Goal: Task Accomplishment & Management: Use online tool/utility

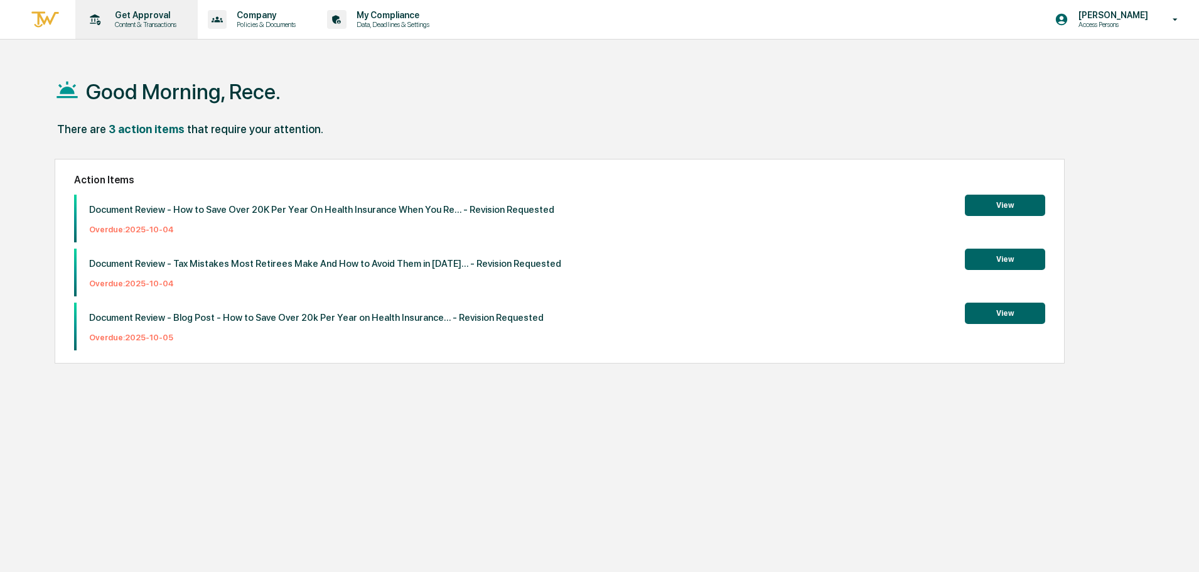
click at [120, 31] on div "Get Approval Content & Transactions" at bounding box center [135, 19] width 110 height 39
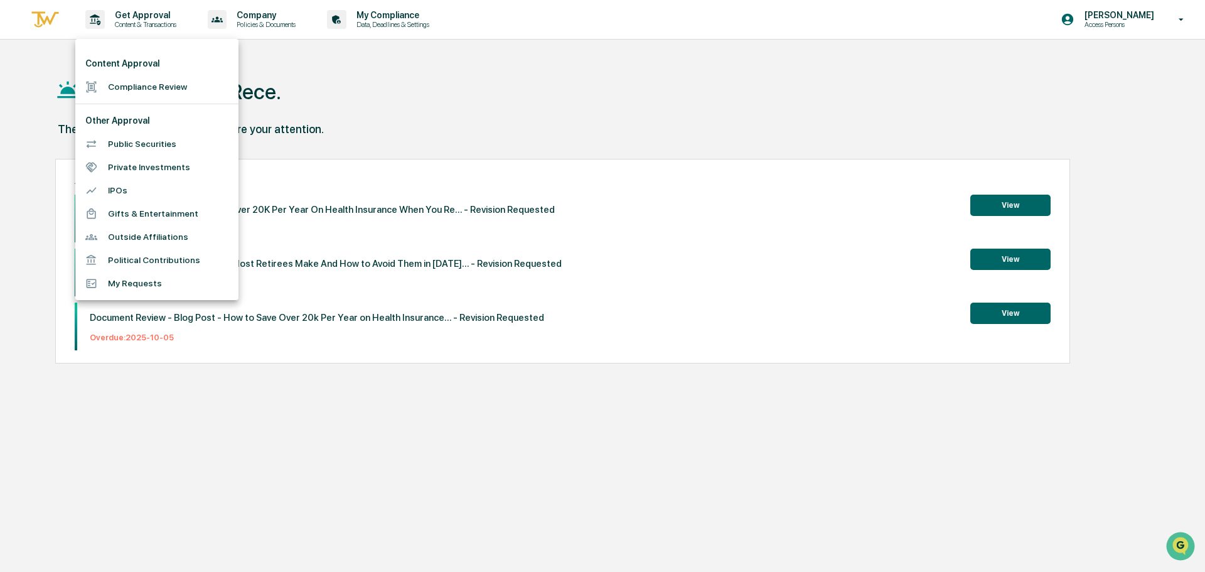
click at [167, 90] on li "Compliance Review" at bounding box center [156, 86] width 163 height 23
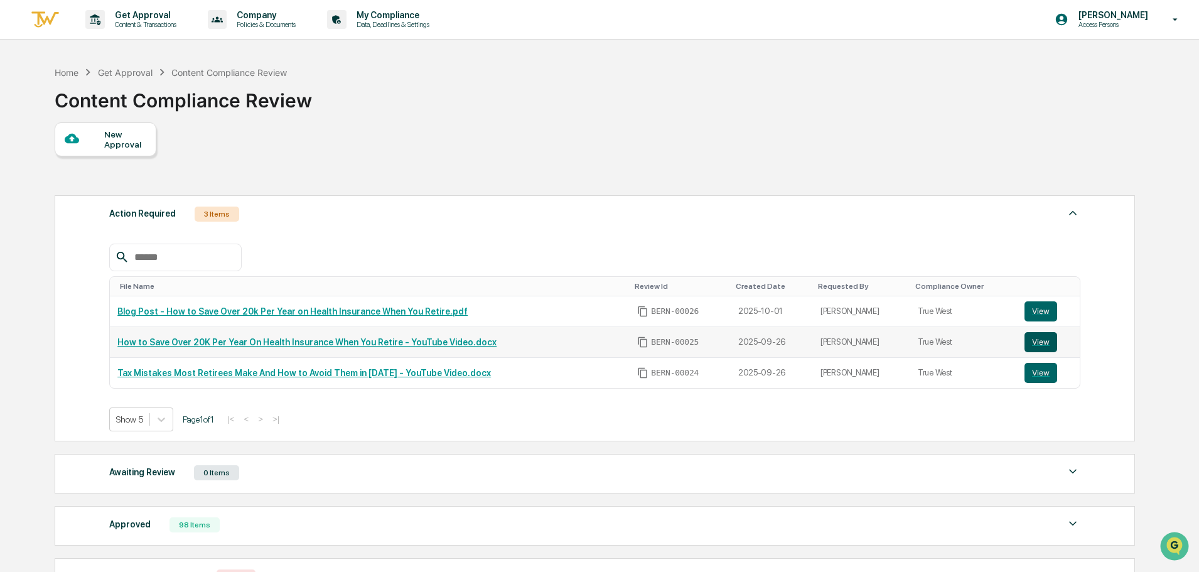
click at [1036, 343] on button "View" at bounding box center [1040, 342] width 33 height 20
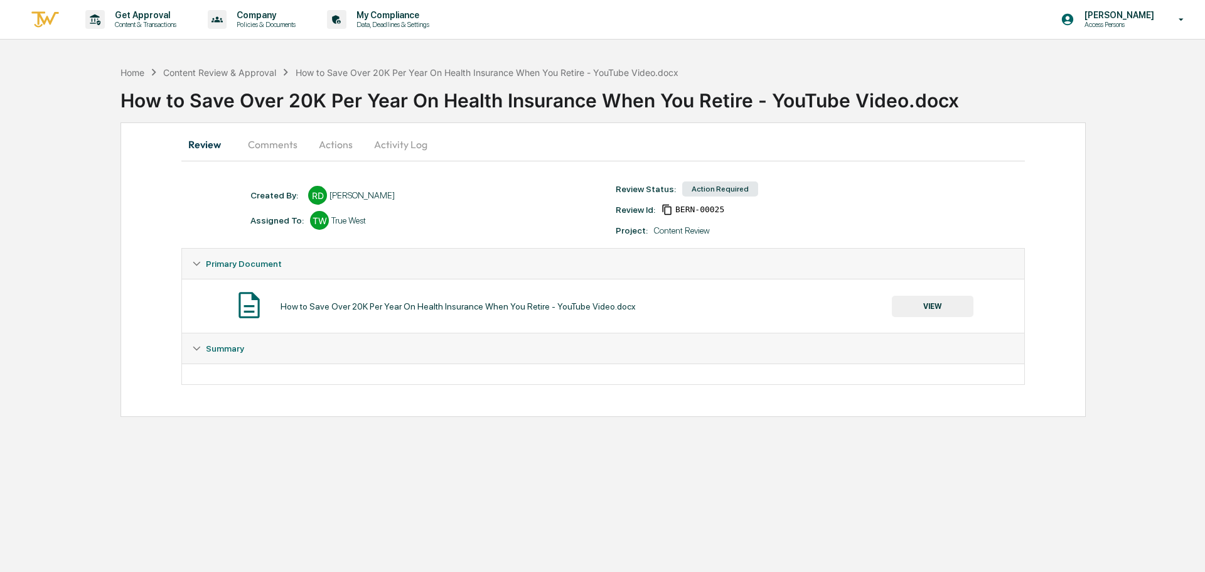
click at [264, 140] on button "Comments" at bounding box center [273, 144] width 70 height 30
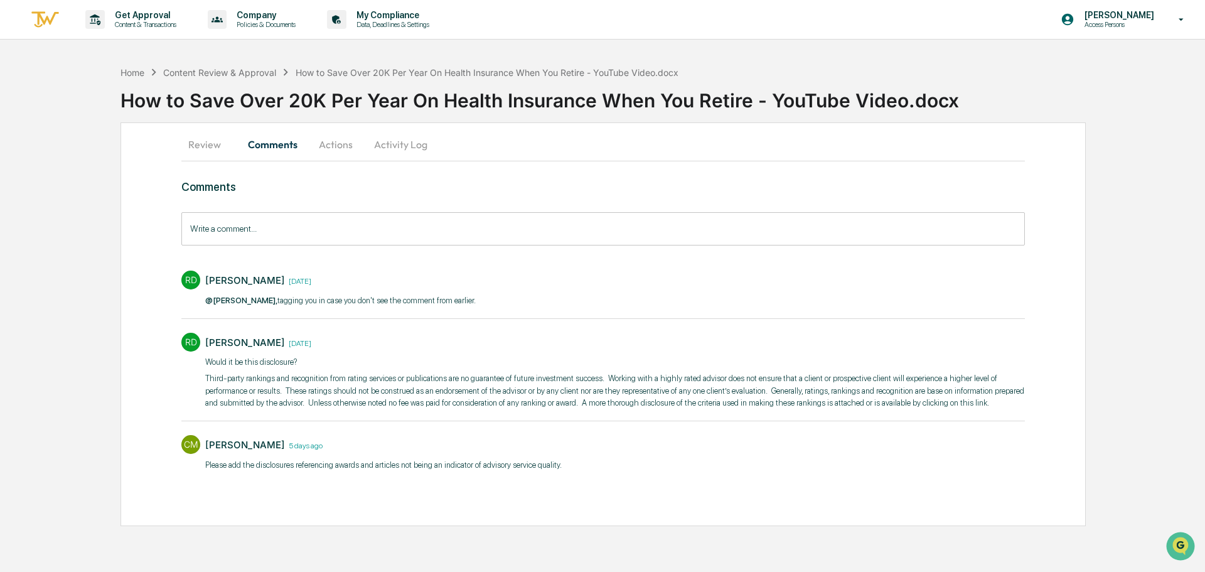
click at [208, 142] on button "Review" at bounding box center [209, 144] width 56 height 30
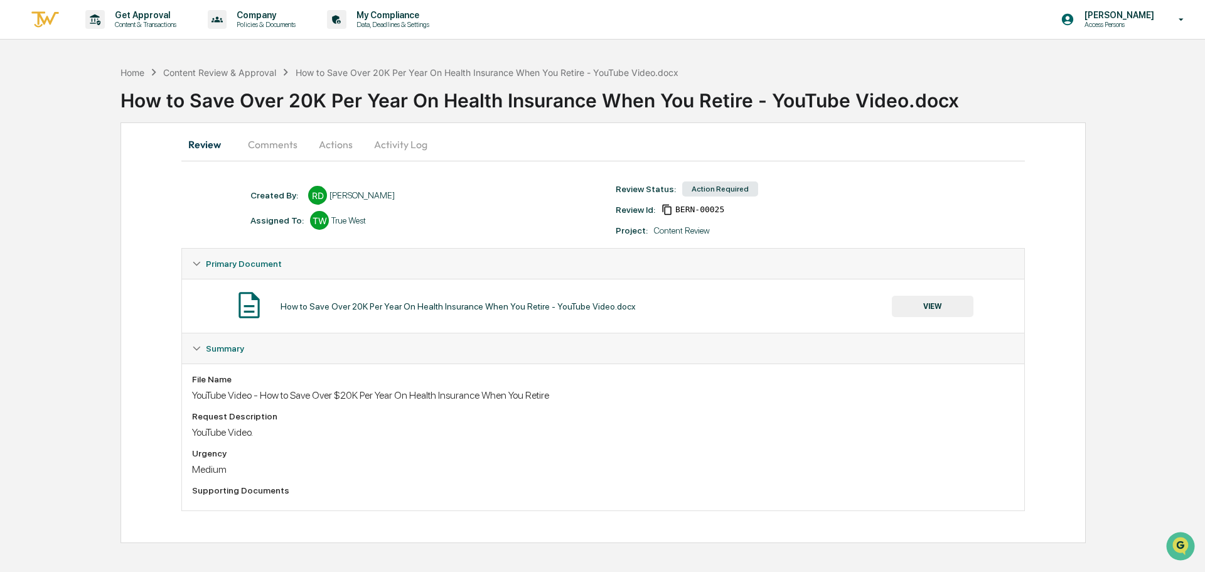
click at [122, 186] on div "Review Comments Actions Activity Log Created By: ‎ ‎ RD [PERSON_NAME] Assigned …" at bounding box center [602, 332] width 965 height 420
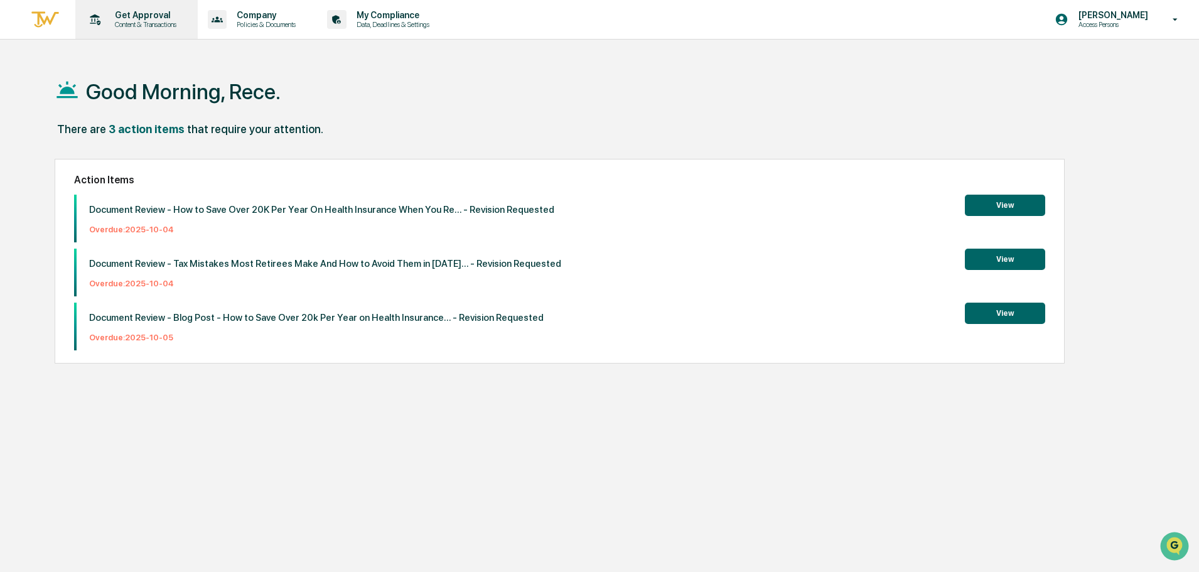
click at [132, 22] on p "Content & Transactions" at bounding box center [144, 24] width 78 height 9
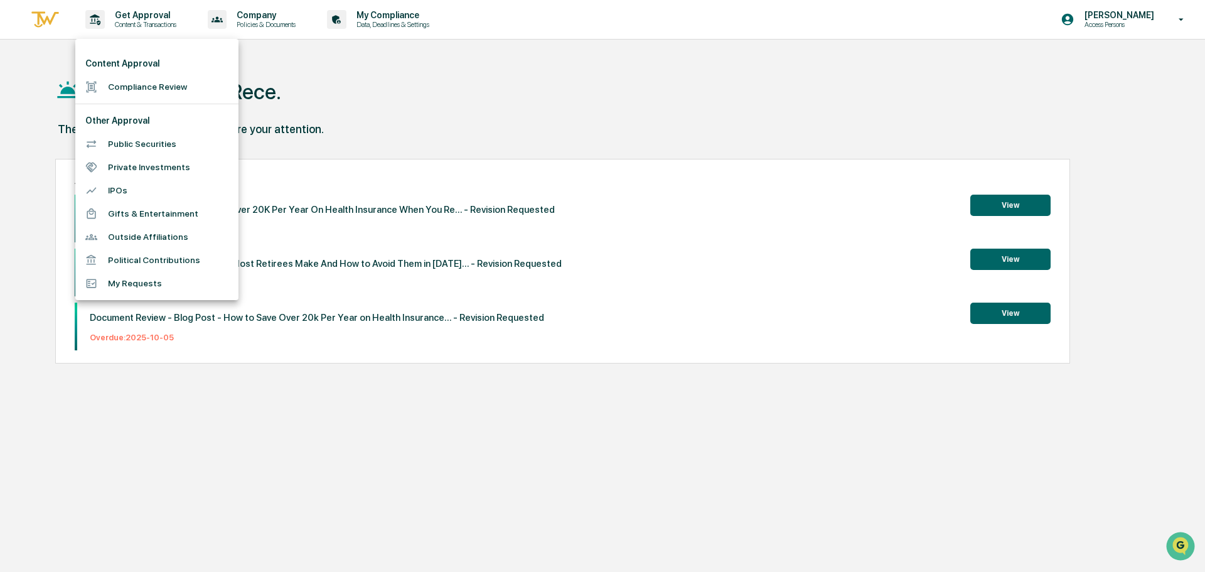
click at [577, 114] on div at bounding box center [602, 286] width 1205 height 572
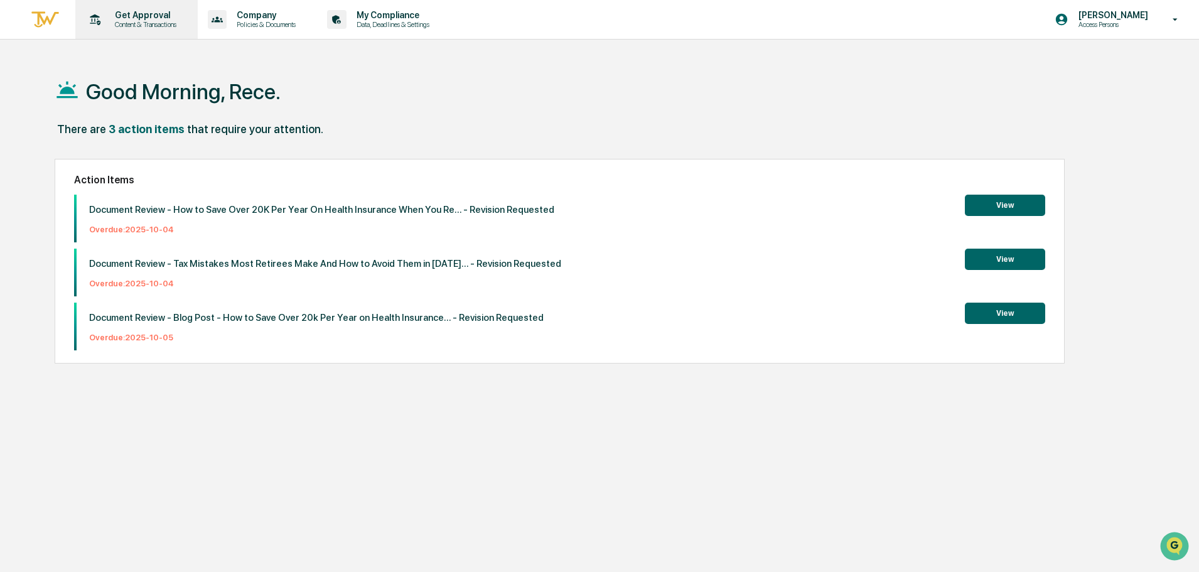
click at [136, 31] on div "Get Approval Content & Transactions" at bounding box center [135, 19] width 110 height 39
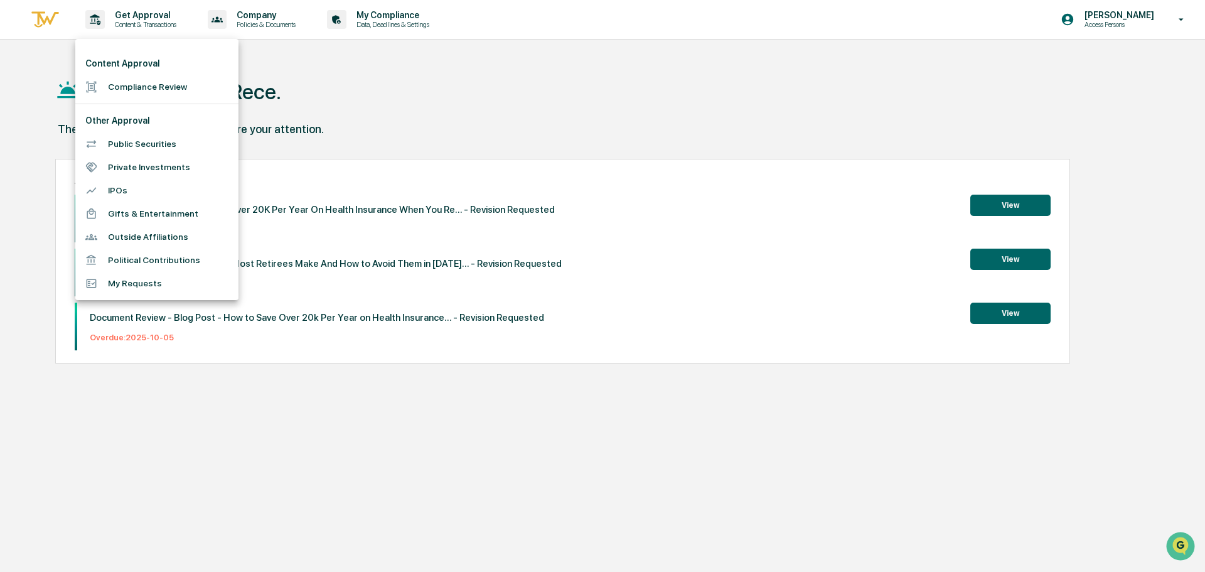
click at [163, 80] on li "Compliance Review" at bounding box center [156, 86] width 163 height 23
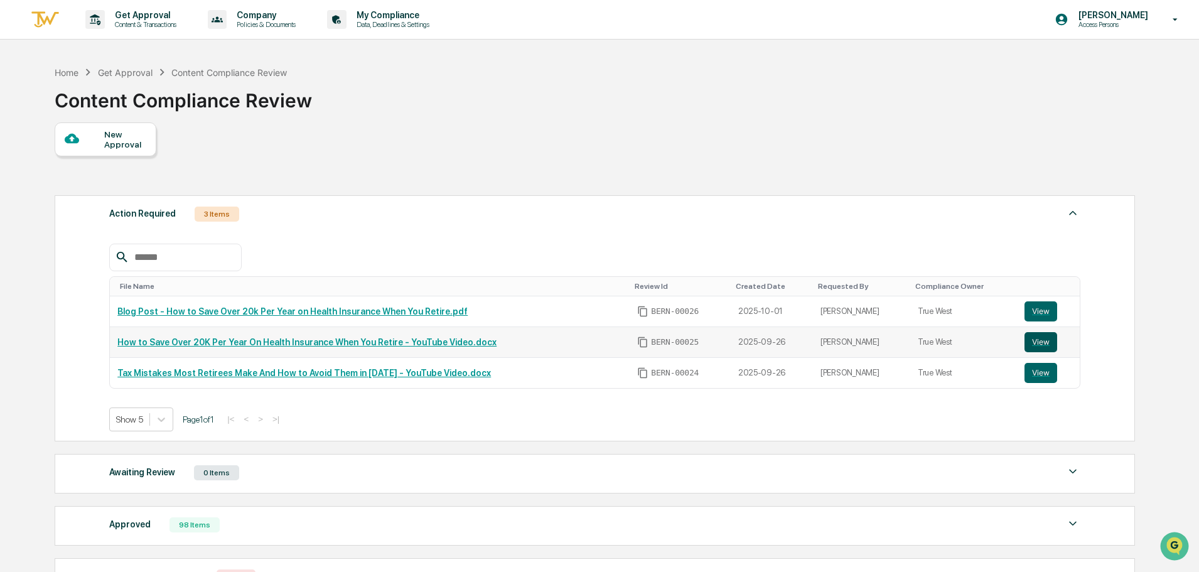
click at [1025, 338] on button "View" at bounding box center [1040, 342] width 33 height 20
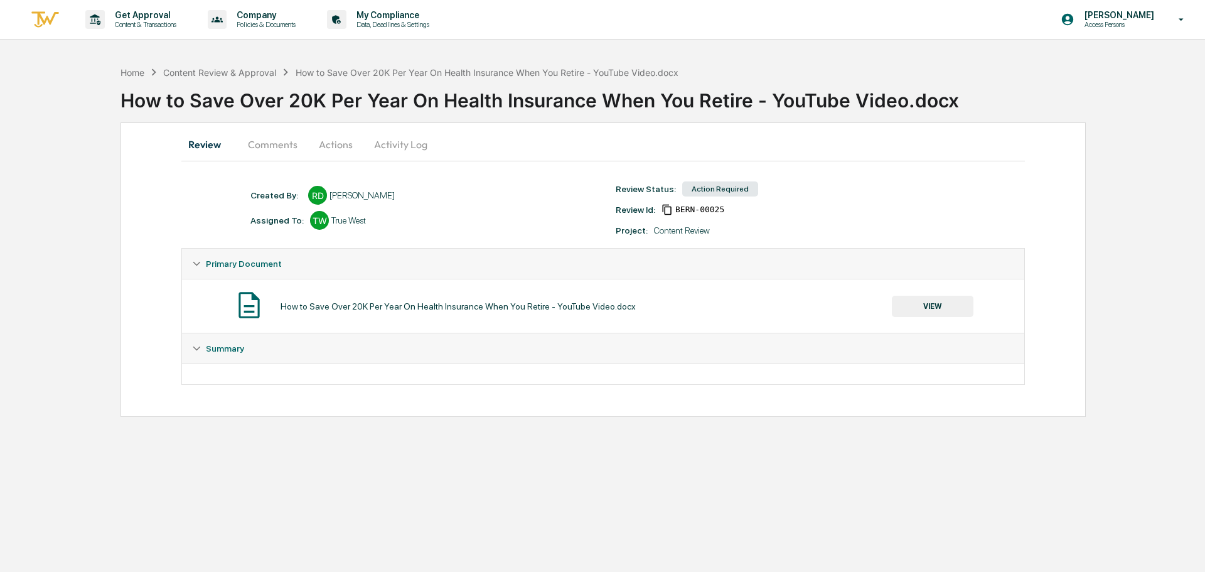
click at [274, 146] on button "Comments" at bounding box center [273, 144] width 70 height 30
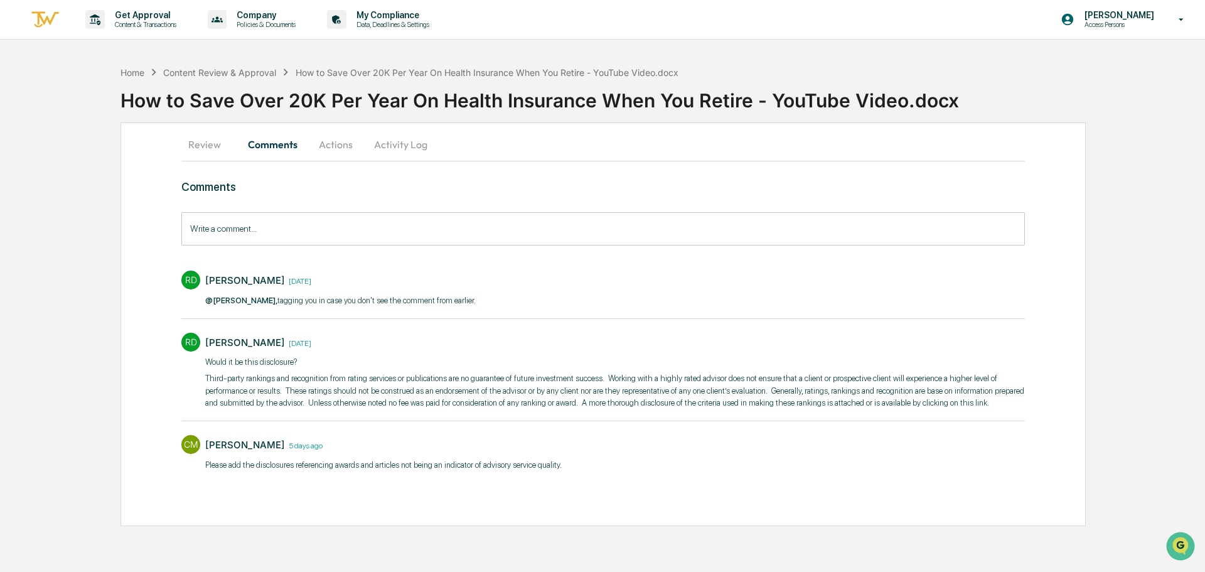
click at [351, 150] on button "Actions" at bounding box center [336, 144] width 56 height 30
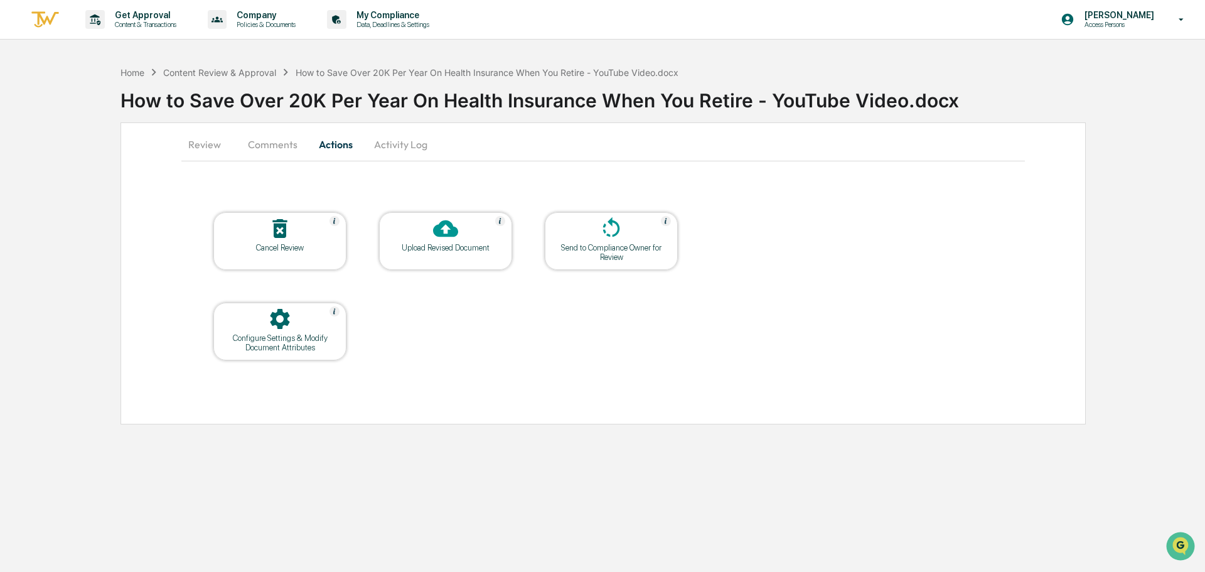
click at [1135, 283] on div "Home Content Review & Approval How to Save Over 20K Per Year On Health Insuranc…" at bounding box center [602, 242] width 1205 height 365
click at [646, 237] on div at bounding box center [612, 229] width 126 height 27
drag, startPoint x: 296, startPoint y: 72, endPoint x: 682, endPoint y: 71, distance: 386.0
click at [682, 71] on div "Home Content Review & Approval How to Save Over 20K Per Year On Health Insuranc…" at bounding box center [662, 90] width 1084 height 51
copy div "How to Save Over 20K Per Year On Health Insurance When You Retire - YouTube Vid…"
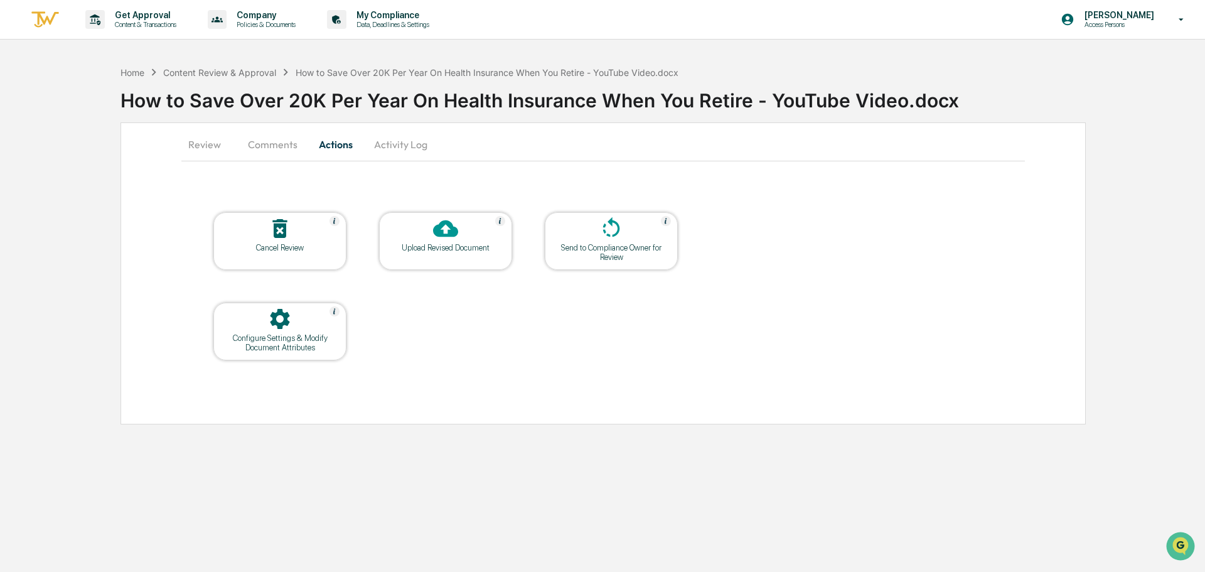
click at [1150, 129] on div "Home Content Review & Approval How to Save Over 20K Per Year On Health Insuranc…" at bounding box center [602, 242] width 1205 height 365
